Goal: Information Seeking & Learning: Compare options

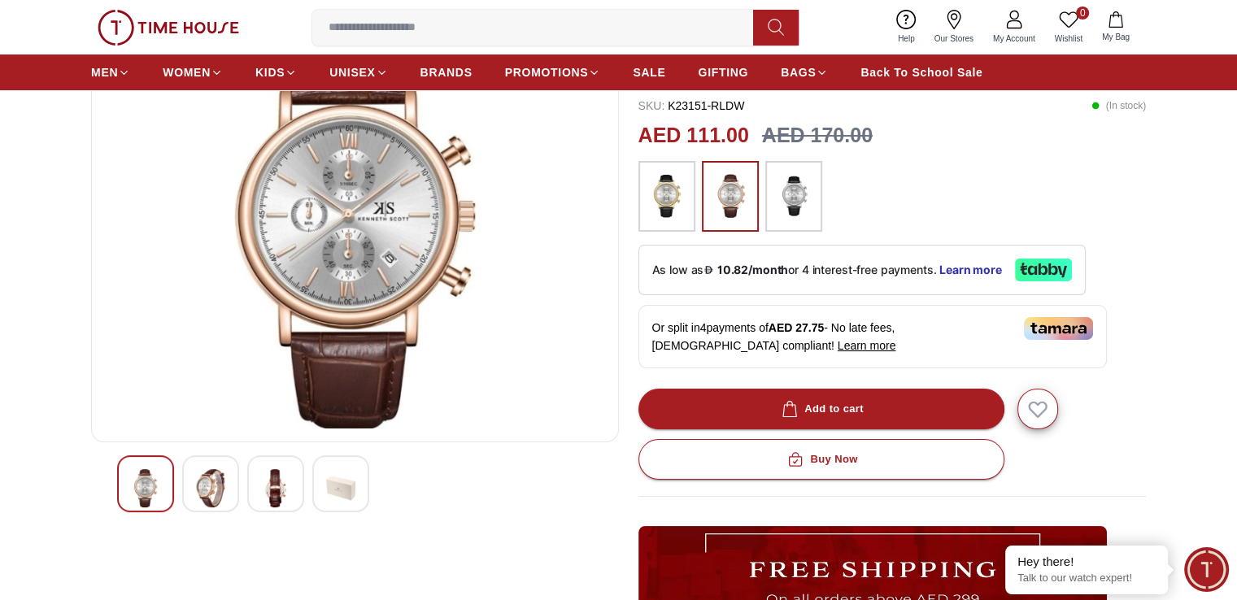
scroll to position [244, 0]
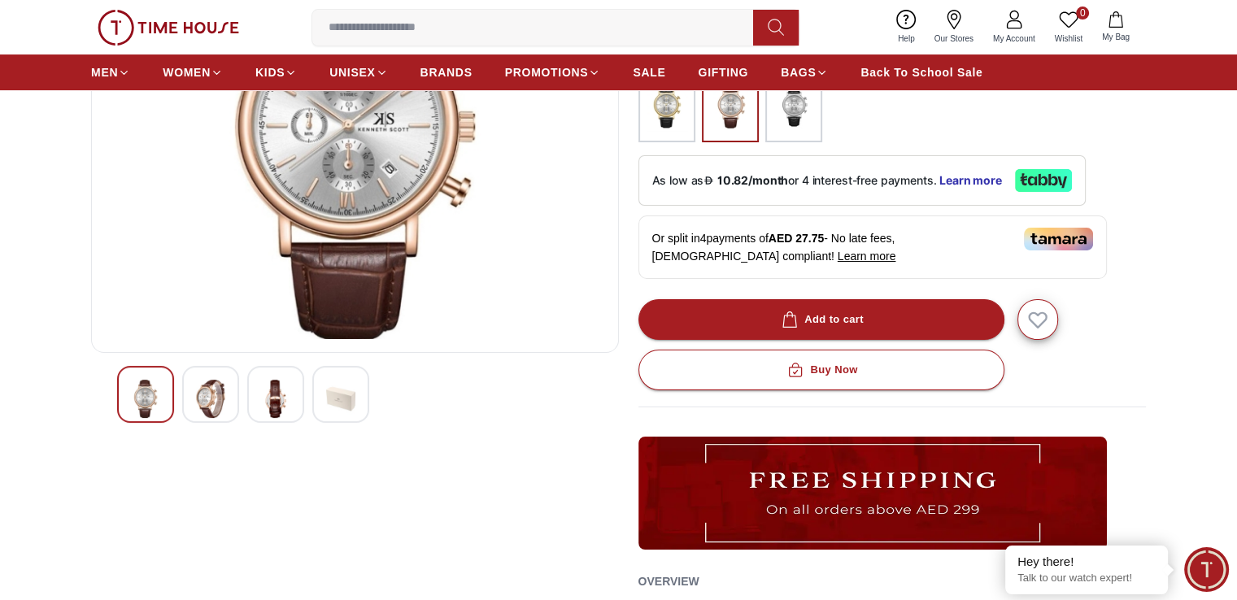
click at [225, 379] on div at bounding box center [210, 394] width 57 height 57
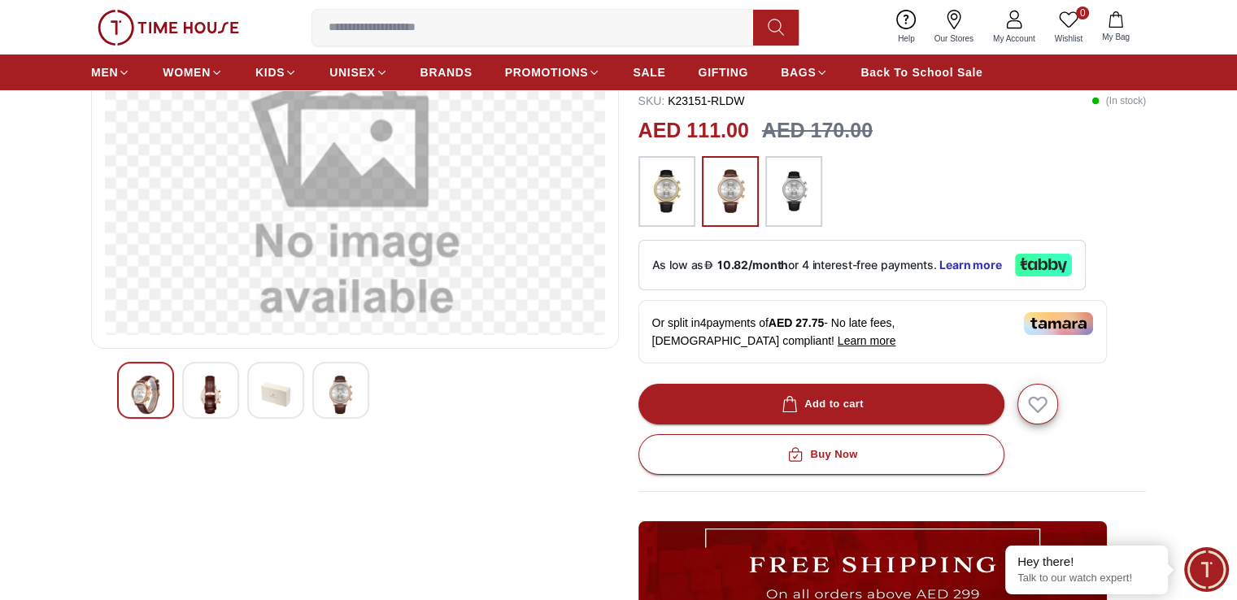
scroll to position [163, 0]
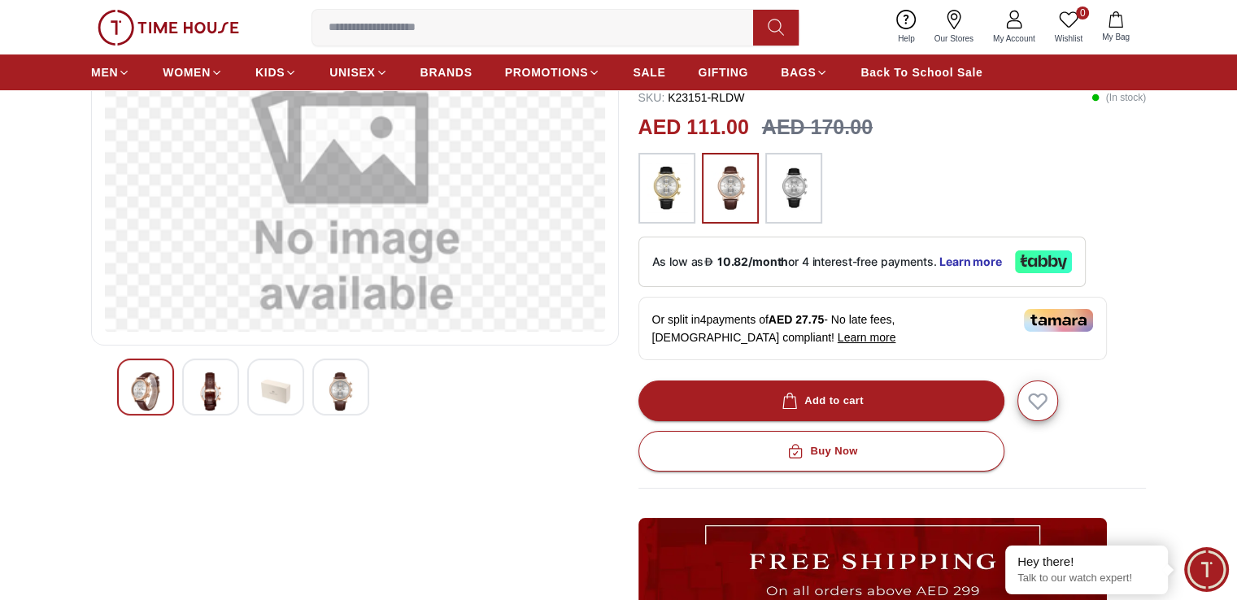
click at [200, 375] on img at bounding box center [210, 391] width 29 height 38
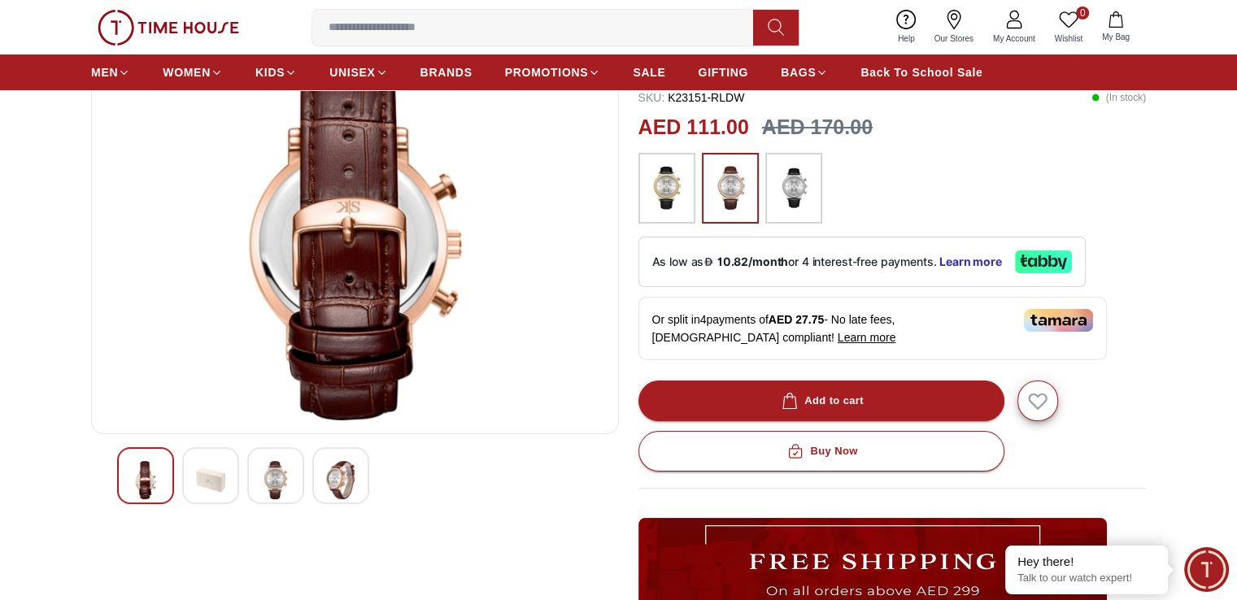
click at [218, 480] on img at bounding box center [210, 480] width 29 height 38
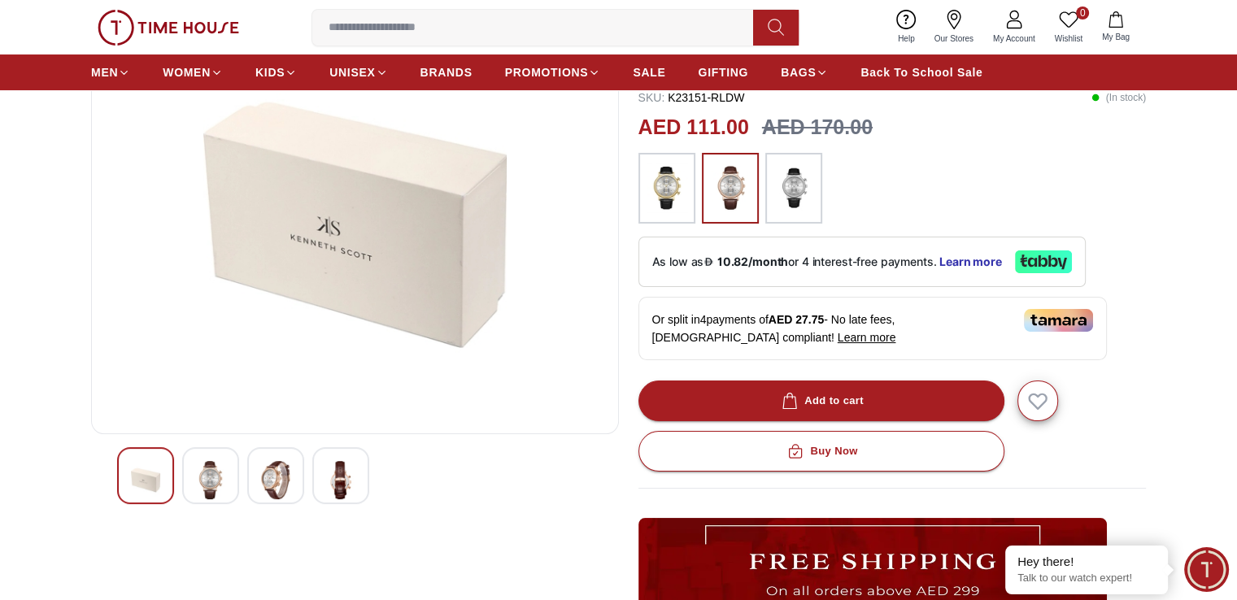
click at [339, 484] on img at bounding box center [340, 480] width 29 height 38
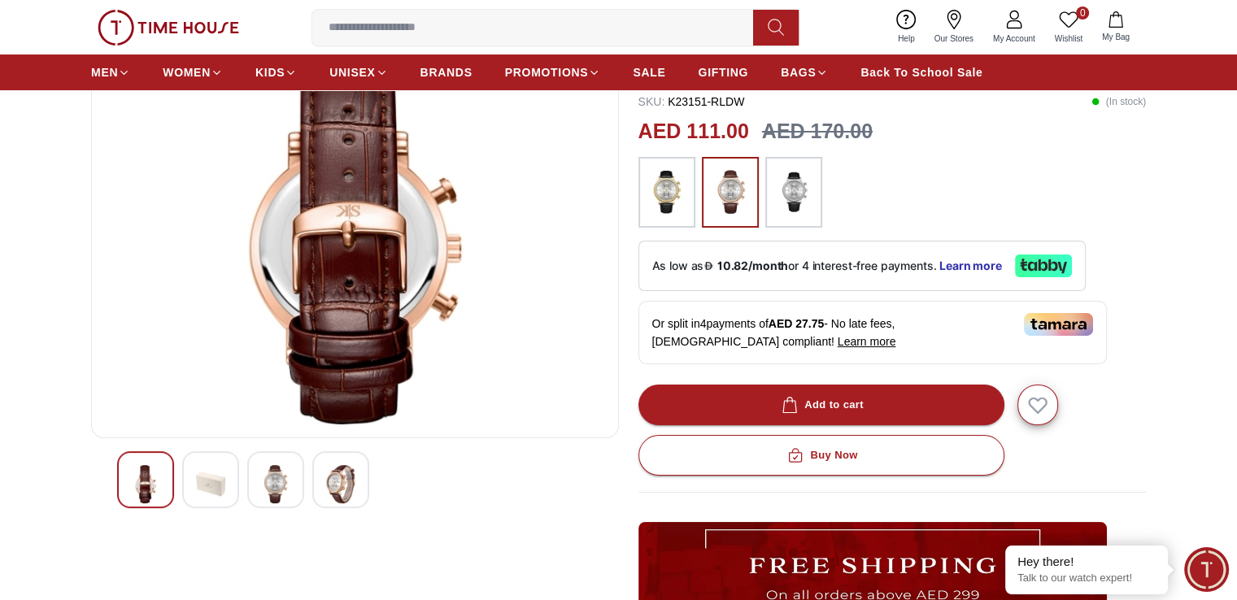
scroll to position [325, 0]
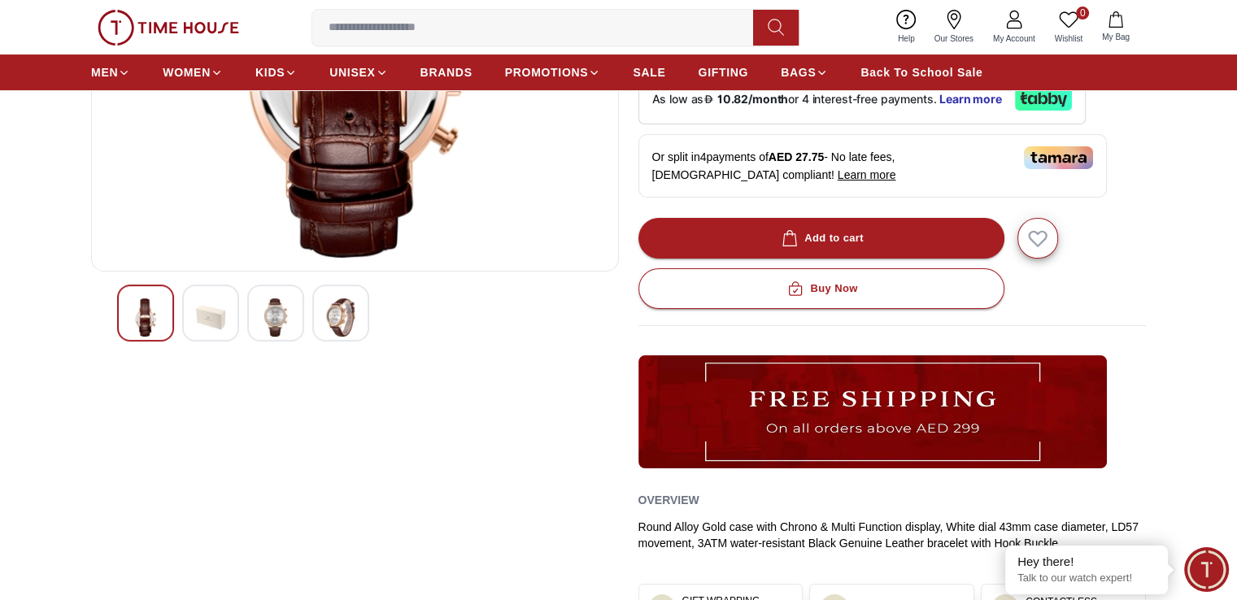
click at [264, 318] on img at bounding box center [275, 317] width 29 height 38
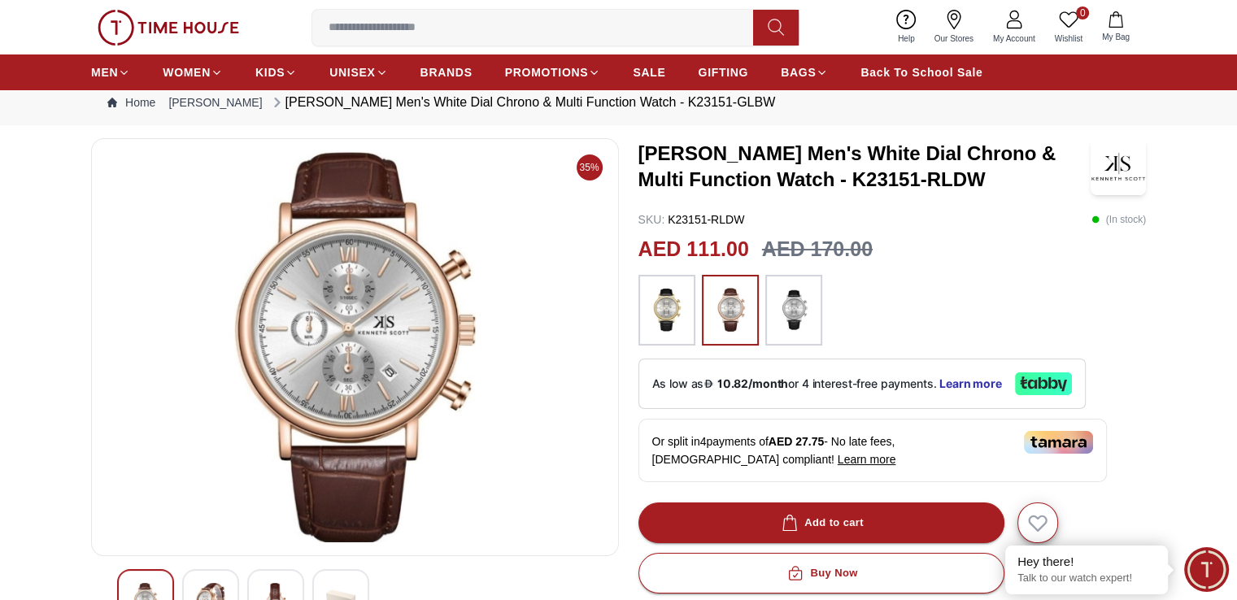
scroll to position [0, 0]
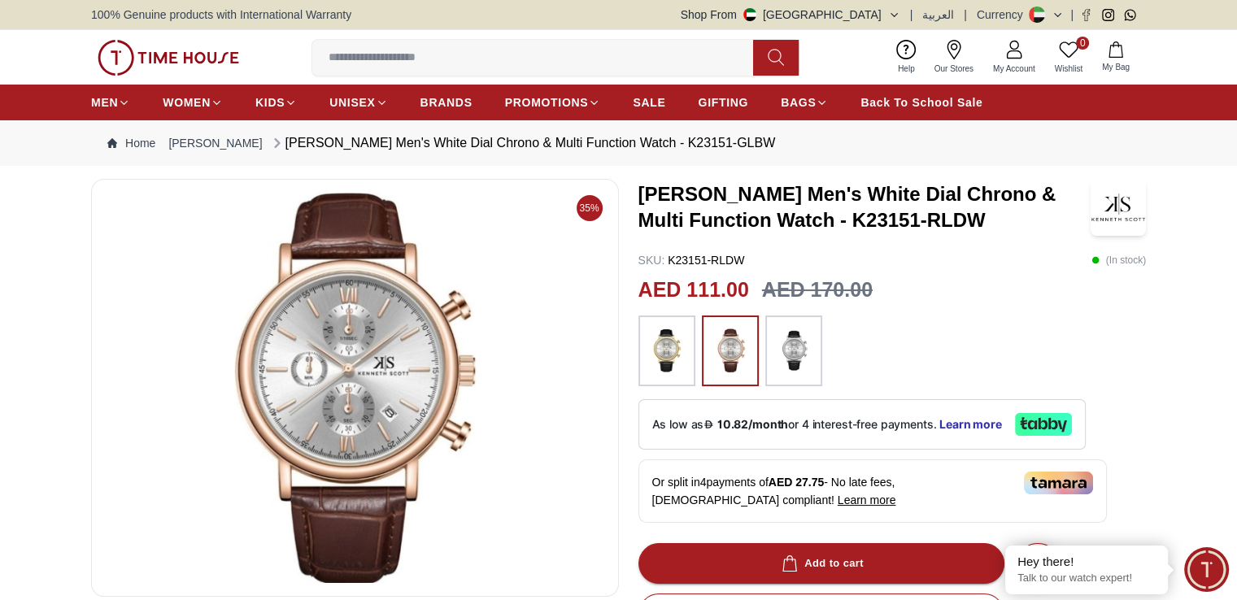
click at [670, 347] on img at bounding box center [666, 351] width 41 height 55
click at [733, 348] on img at bounding box center [730, 351] width 41 height 55
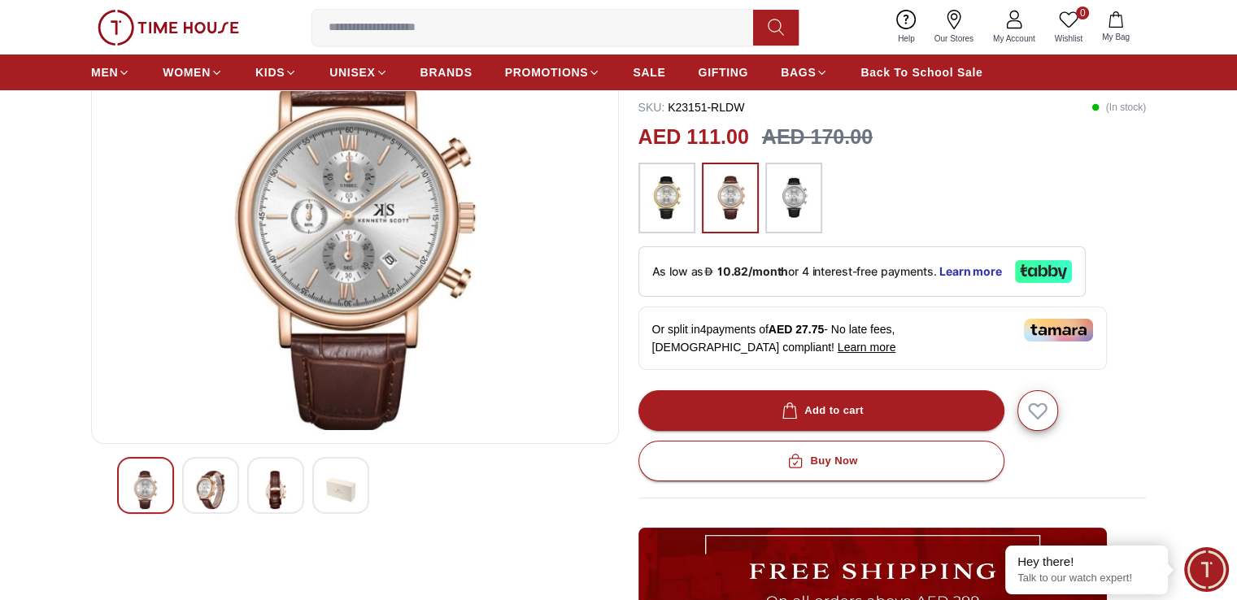
scroll to position [163, 0]
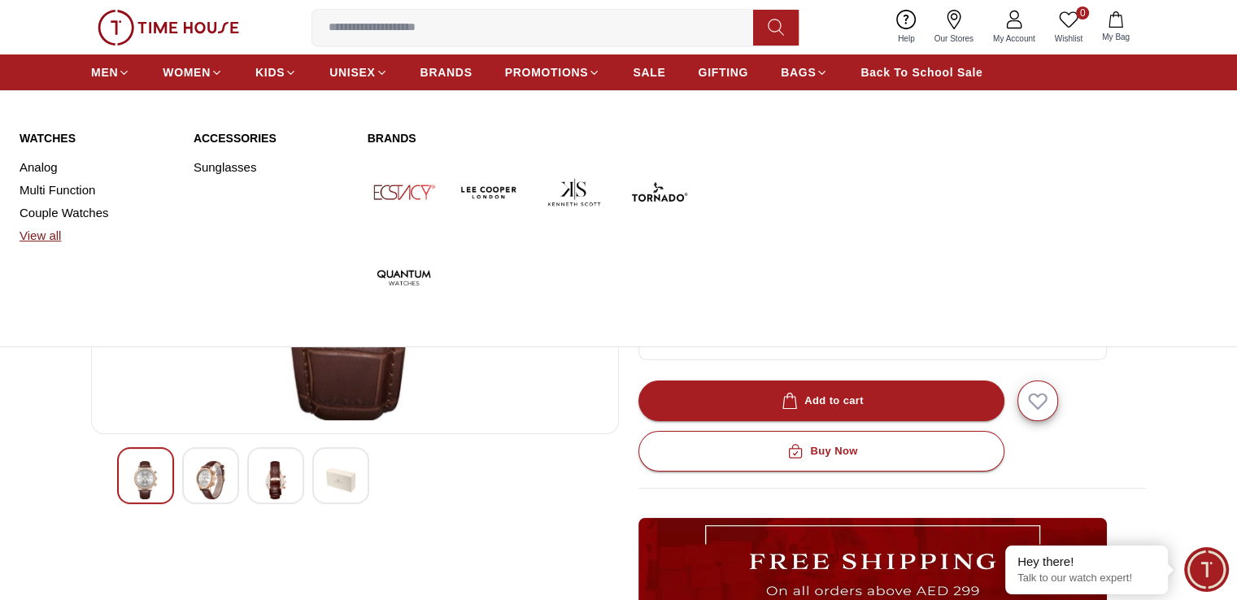
click at [44, 231] on link "View all" at bounding box center [97, 235] width 154 height 23
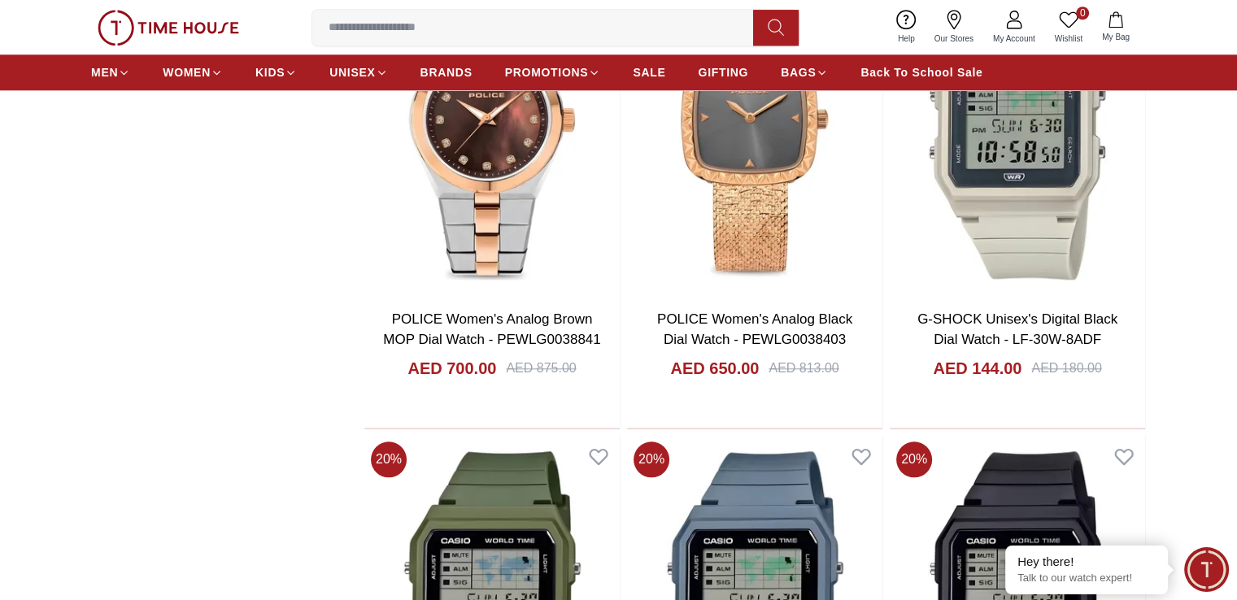
scroll to position [1707, 0]
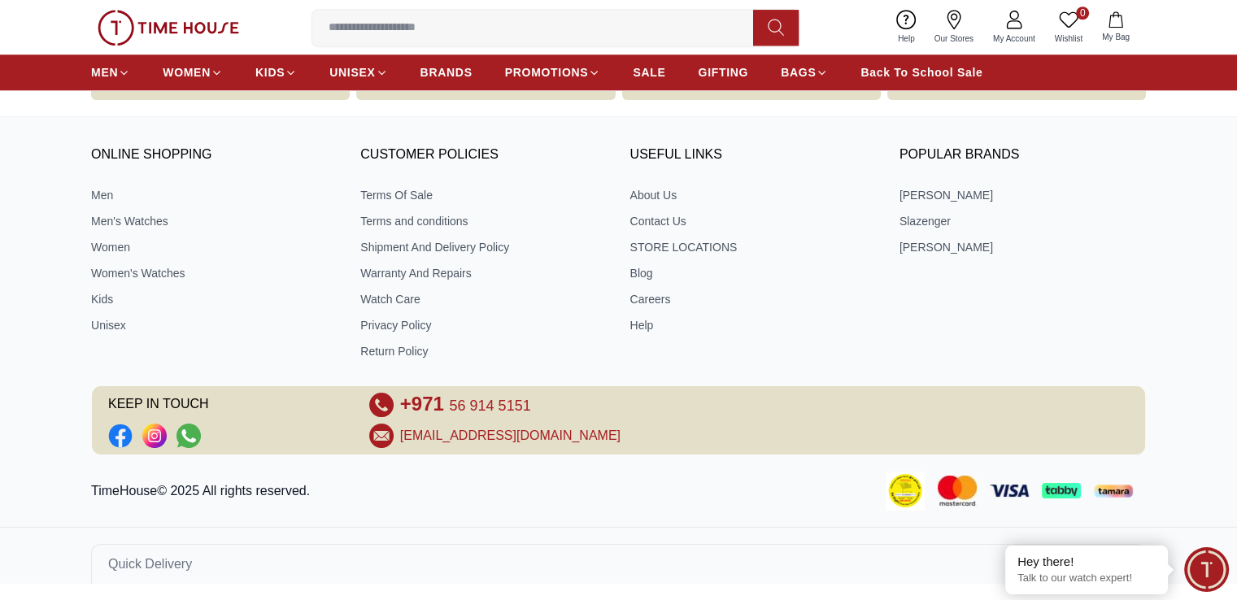
scroll to position [163, 0]
